Goal: Task Accomplishment & Management: Use online tool/utility

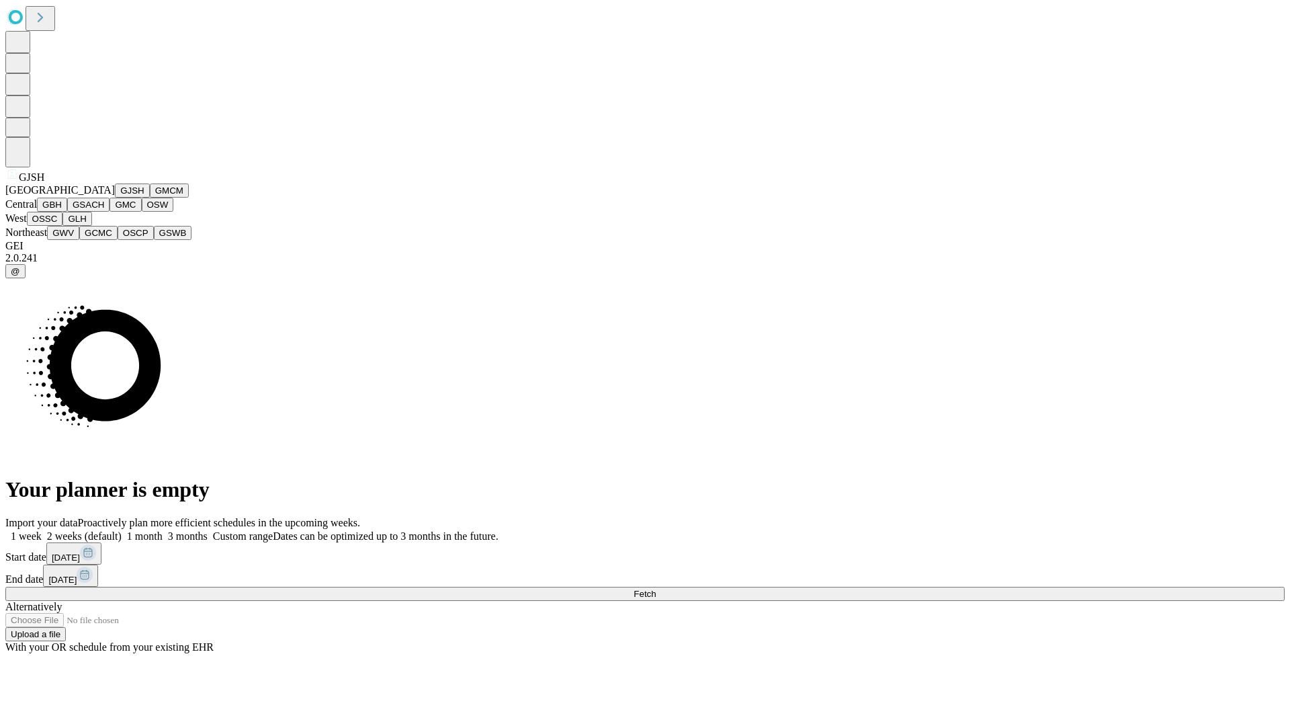
click at [115, 198] on button "GJSH" at bounding box center [132, 190] width 35 height 14
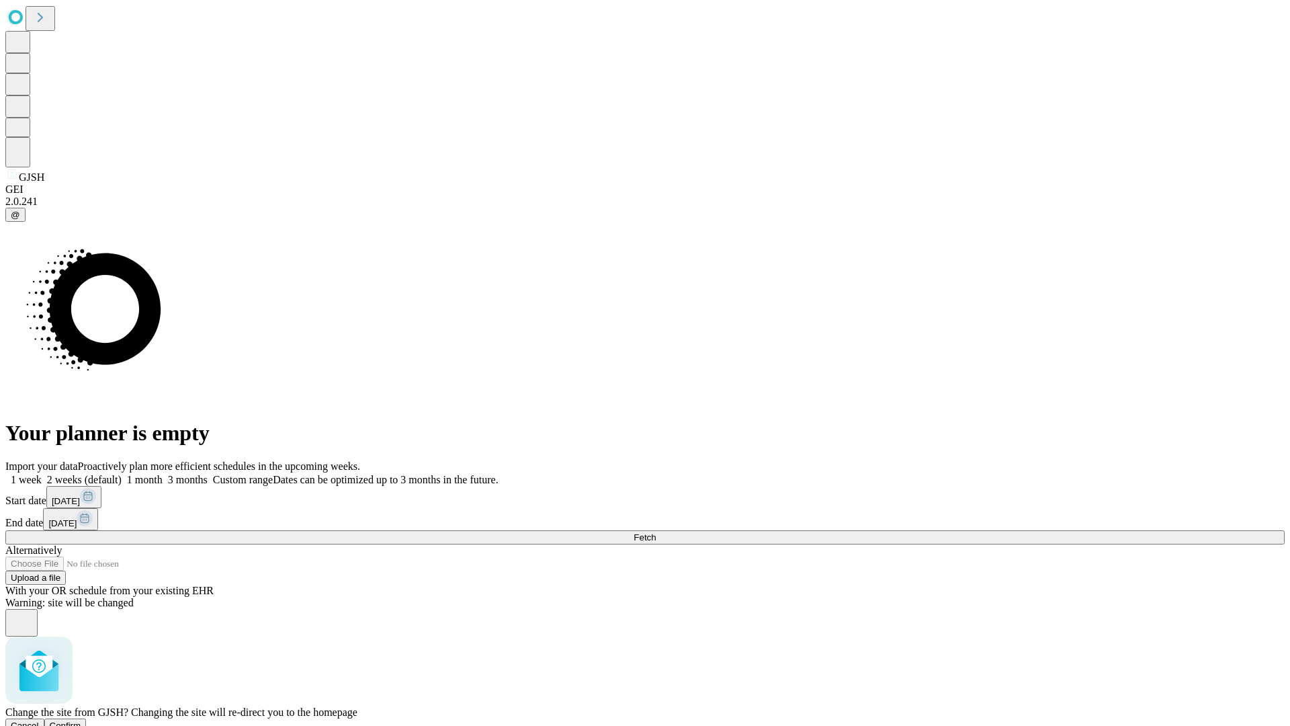
click at [81, 720] on span "Confirm" at bounding box center [66, 725] width 32 height 10
click at [163, 474] on label "1 month" at bounding box center [142, 479] width 41 height 11
click at [656, 532] on span "Fetch" at bounding box center [645, 537] width 22 height 10
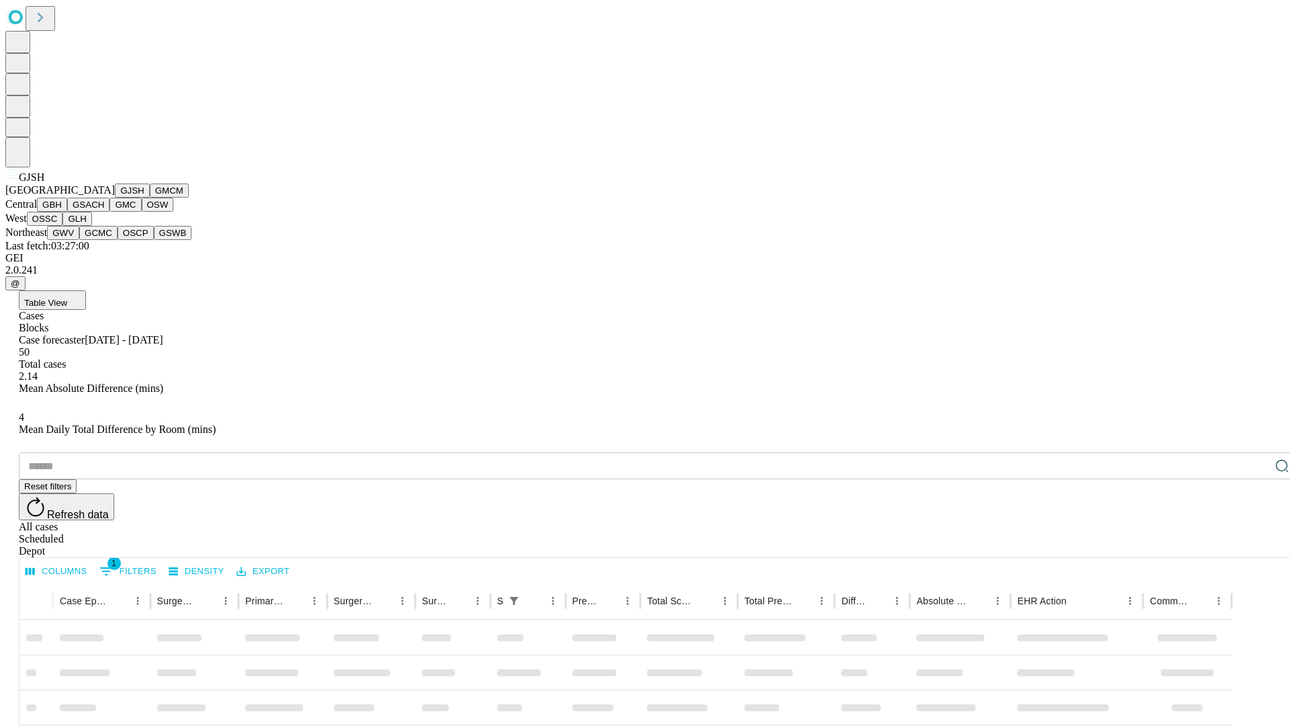
click at [150, 198] on button "GMCM" at bounding box center [169, 190] width 39 height 14
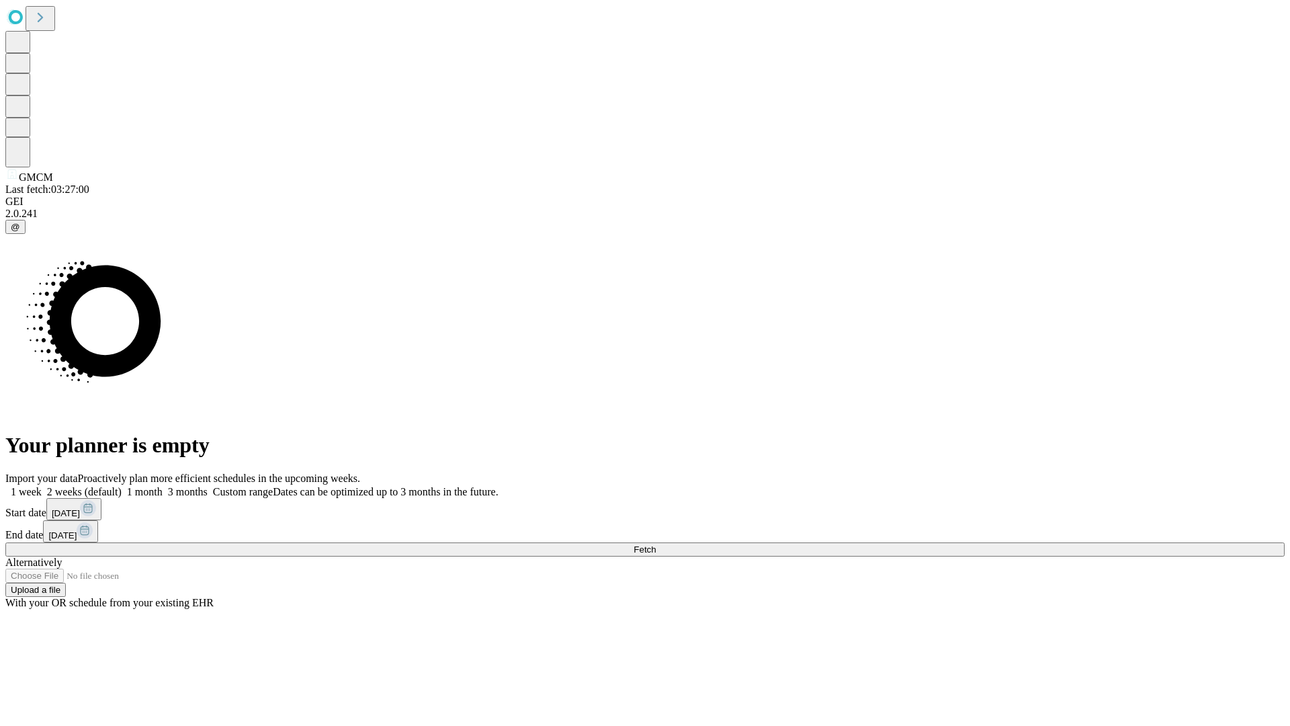
click at [163, 486] on label "1 month" at bounding box center [142, 491] width 41 height 11
click at [656, 544] on span "Fetch" at bounding box center [645, 549] width 22 height 10
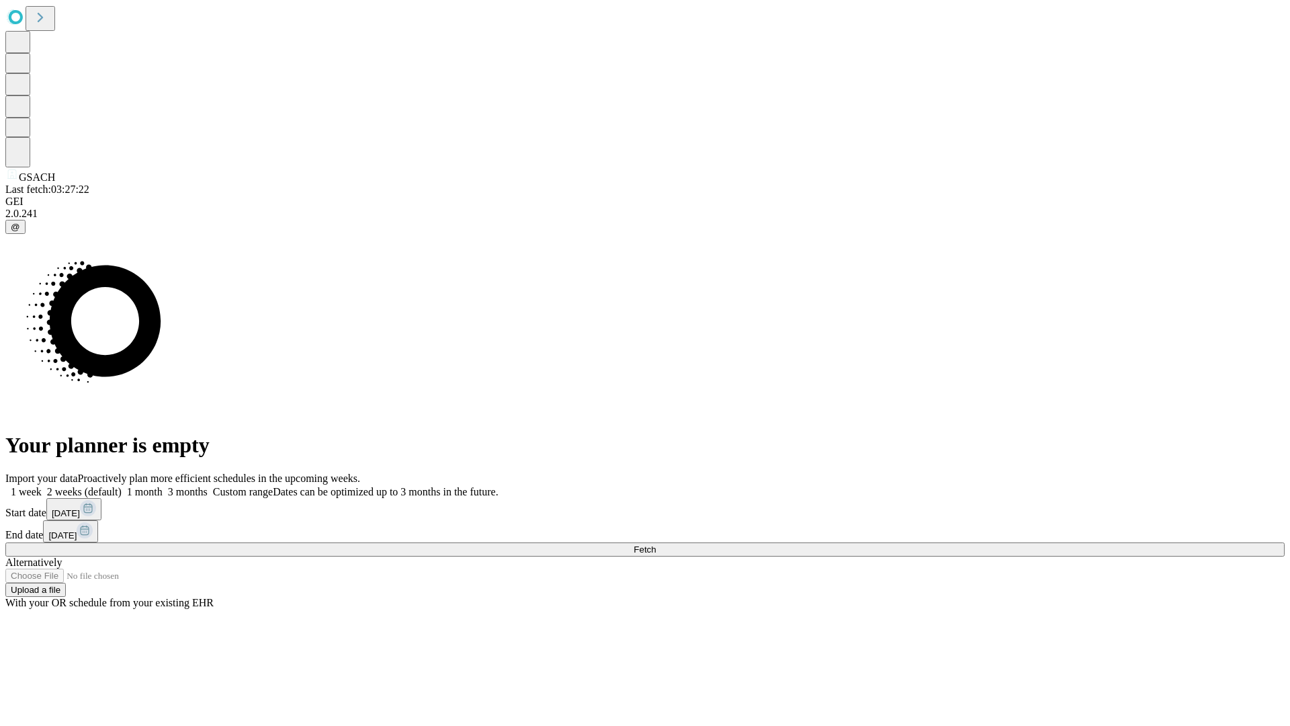
click at [163, 486] on label "1 month" at bounding box center [142, 491] width 41 height 11
click at [656, 544] on span "Fetch" at bounding box center [645, 549] width 22 height 10
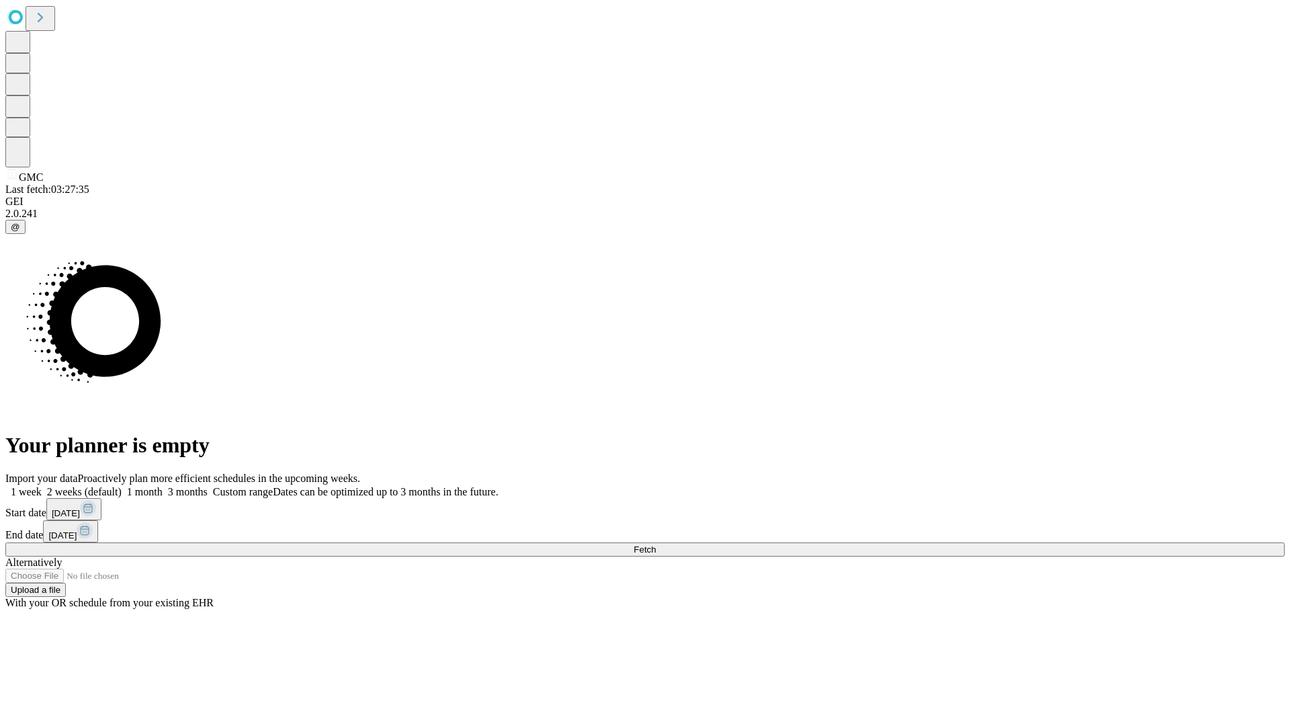
click at [163, 486] on label "1 month" at bounding box center [142, 491] width 41 height 11
click at [656, 544] on span "Fetch" at bounding box center [645, 549] width 22 height 10
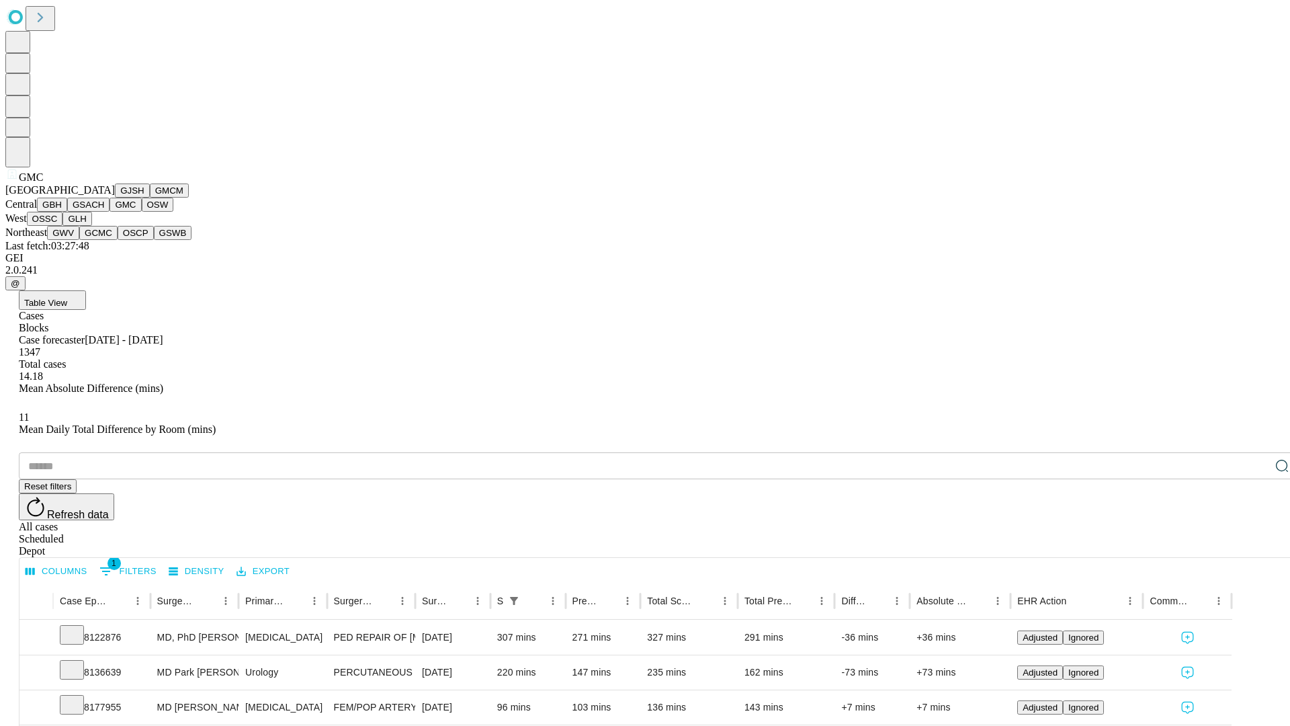
click at [142, 212] on button "OSW" at bounding box center [158, 205] width 32 height 14
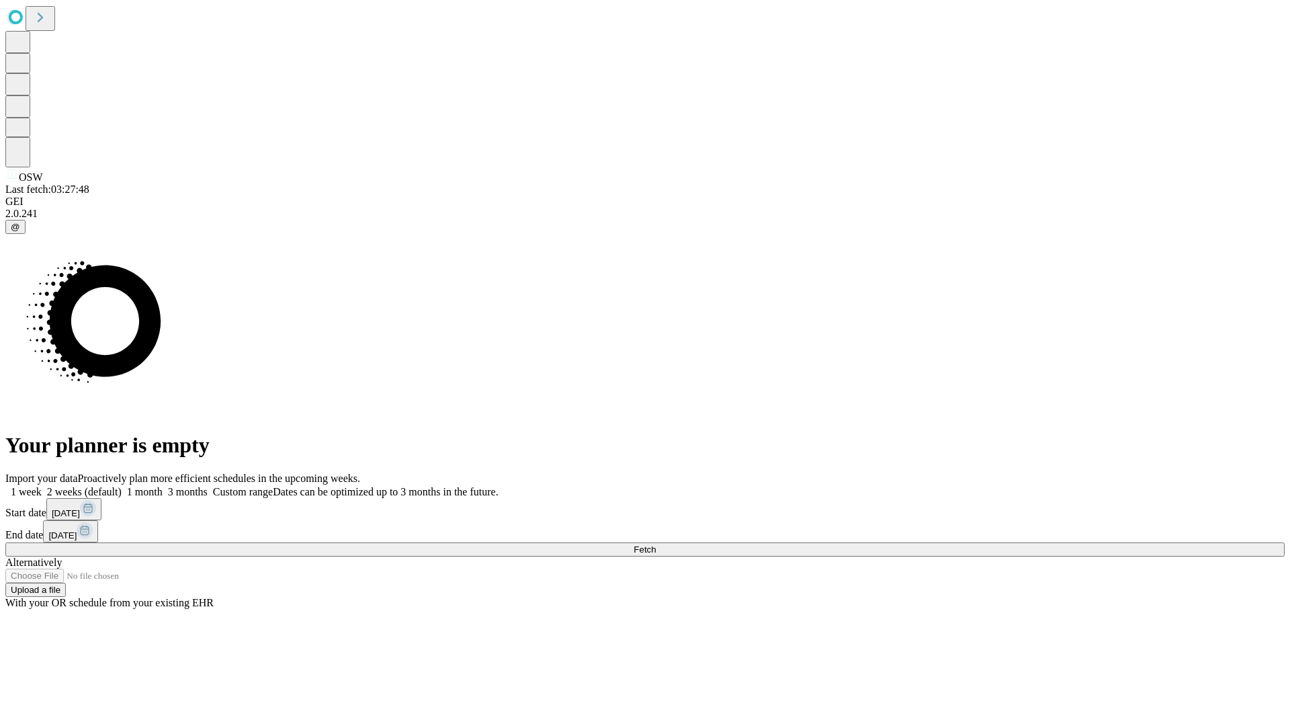
click at [163, 486] on label "1 month" at bounding box center [142, 491] width 41 height 11
click at [656, 544] on span "Fetch" at bounding box center [645, 549] width 22 height 10
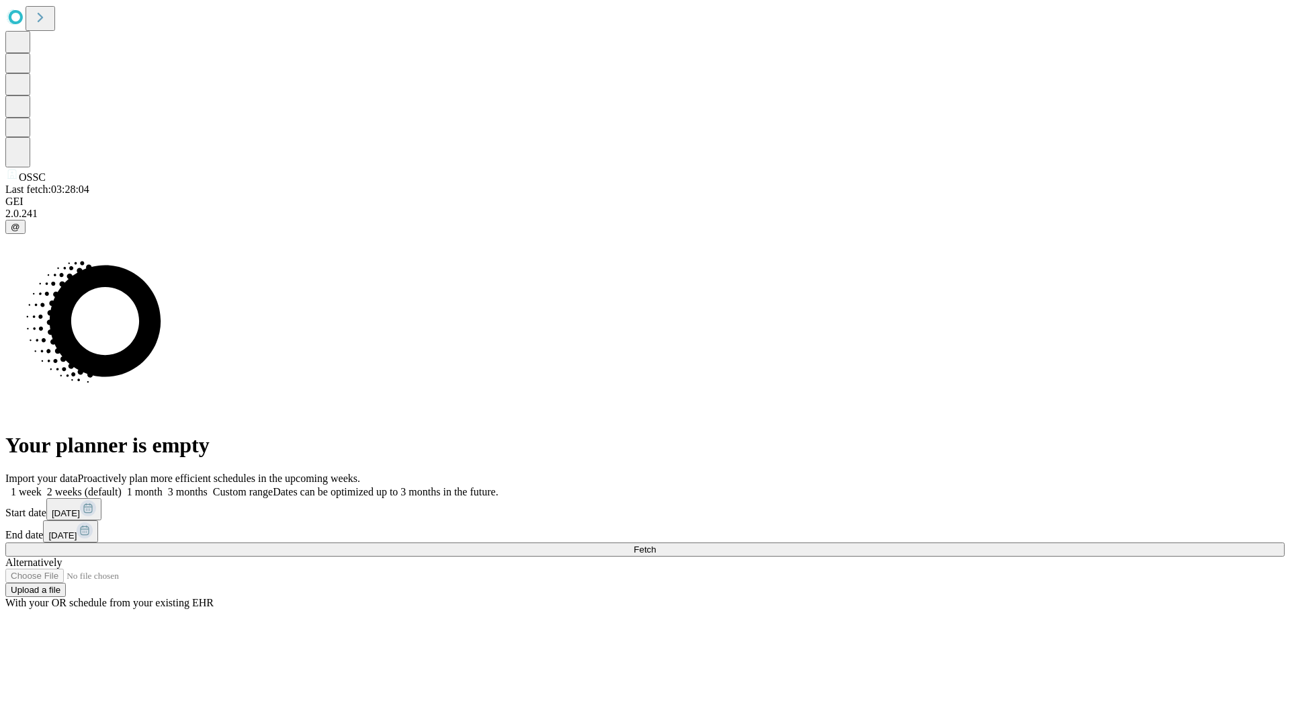
click at [163, 486] on label "1 month" at bounding box center [142, 491] width 41 height 11
click at [656, 544] on span "Fetch" at bounding box center [645, 549] width 22 height 10
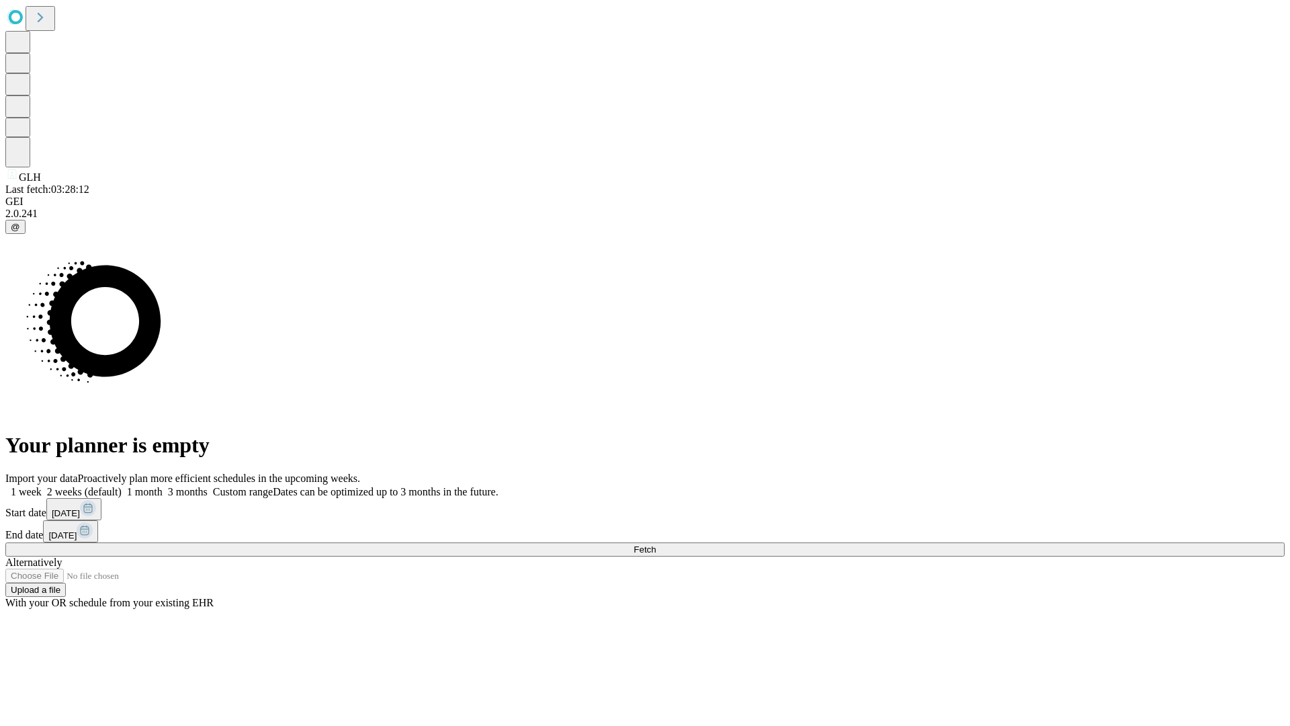
click at [163, 486] on label "1 month" at bounding box center [142, 491] width 41 height 11
click at [656, 544] on span "Fetch" at bounding box center [645, 549] width 22 height 10
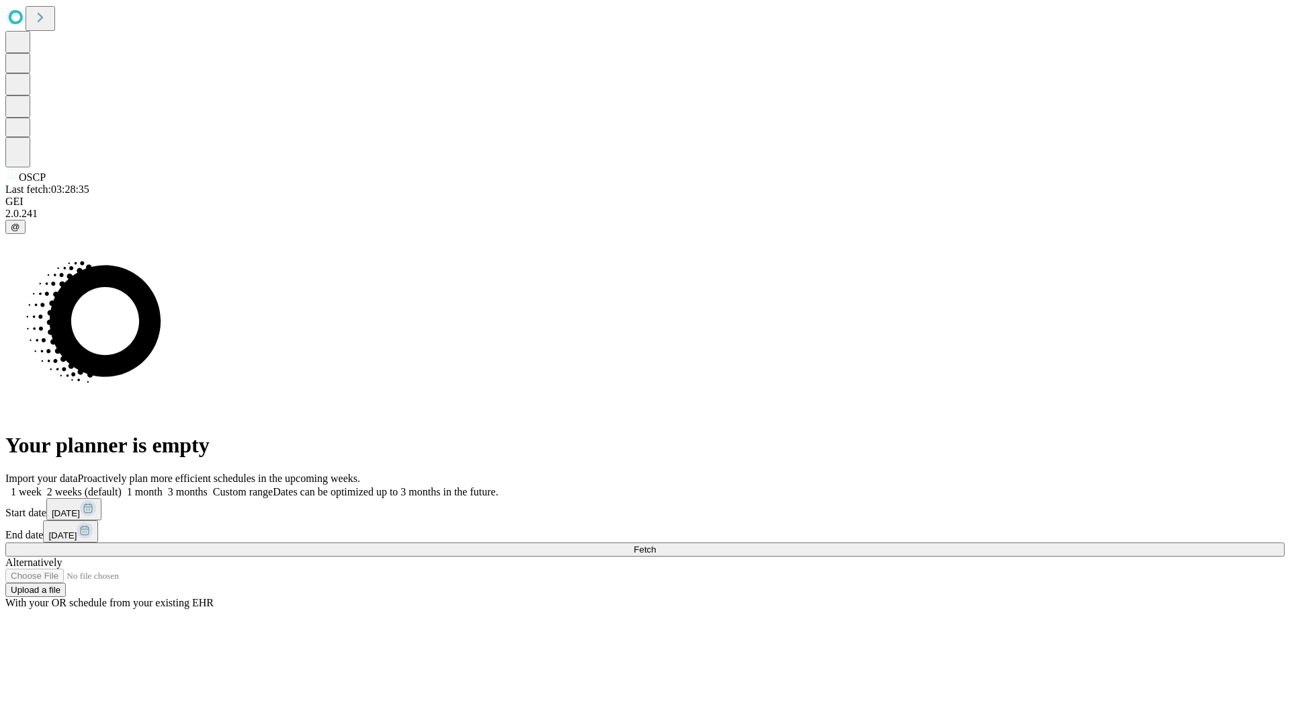
click at [656, 544] on span "Fetch" at bounding box center [645, 549] width 22 height 10
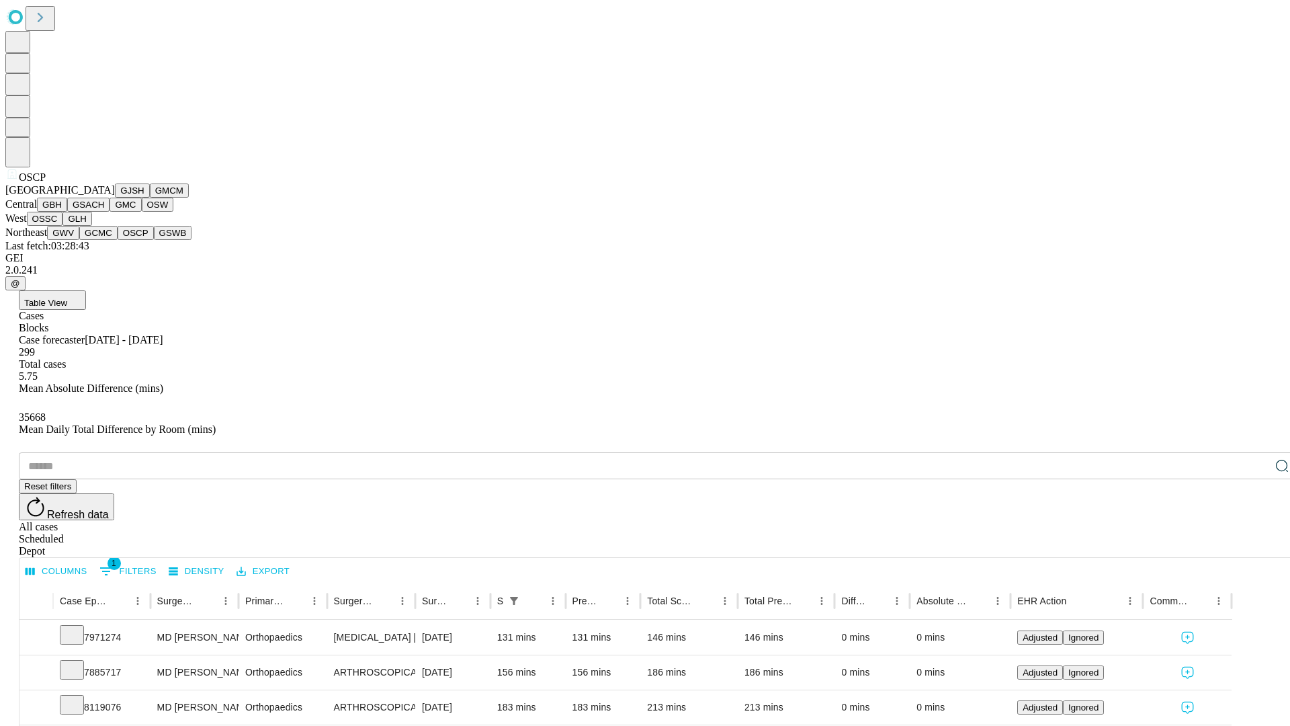
click at [154, 240] on button "GSWB" at bounding box center [173, 233] width 38 height 14
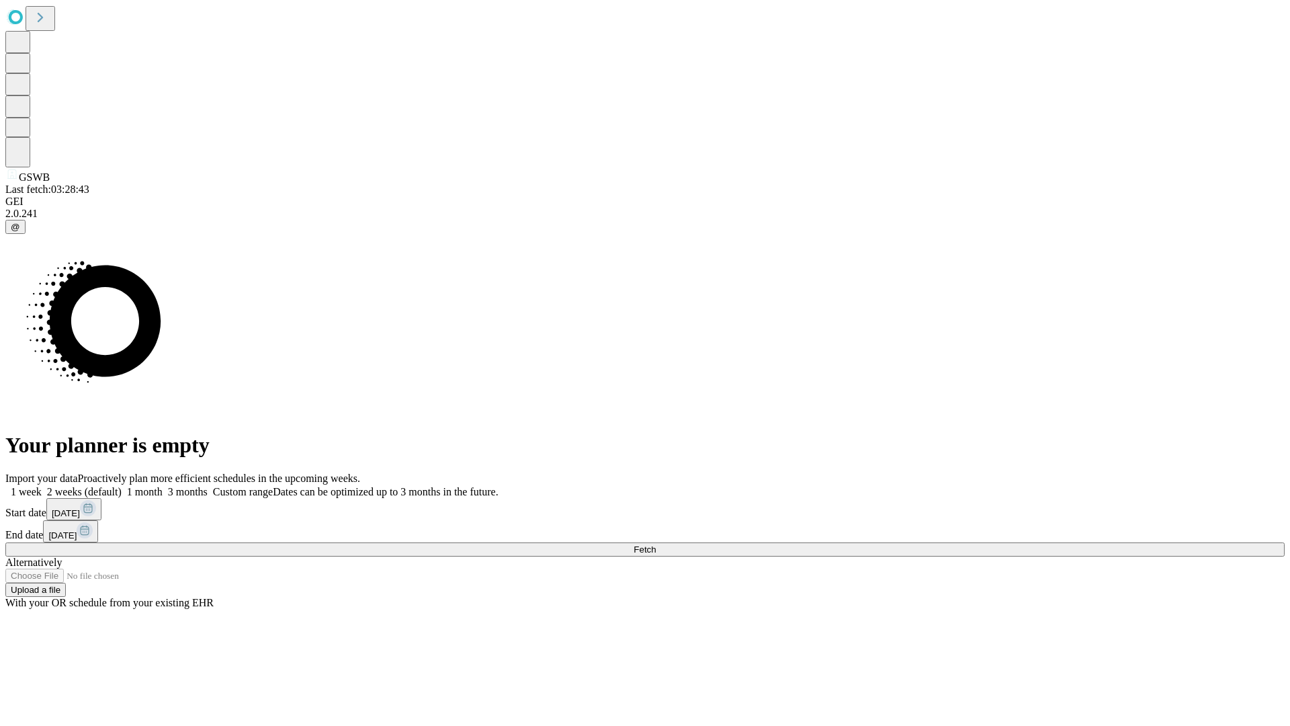
click at [163, 486] on label "1 month" at bounding box center [142, 491] width 41 height 11
click at [656, 544] on span "Fetch" at bounding box center [645, 549] width 22 height 10
